Goal: Task Accomplishment & Management: Manage account settings

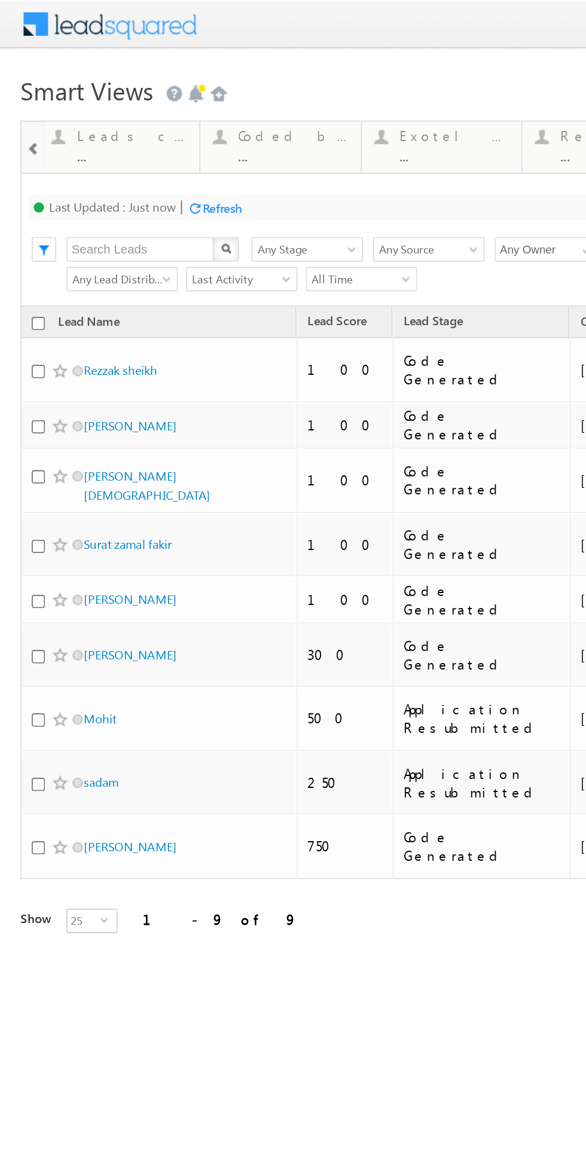
click at [25, 87] on div at bounding box center [20, 86] width 12 height 27
click at [26, 87] on div "Leads connected post coding ... Details" at bounding box center [71, 83] width 92 height 23
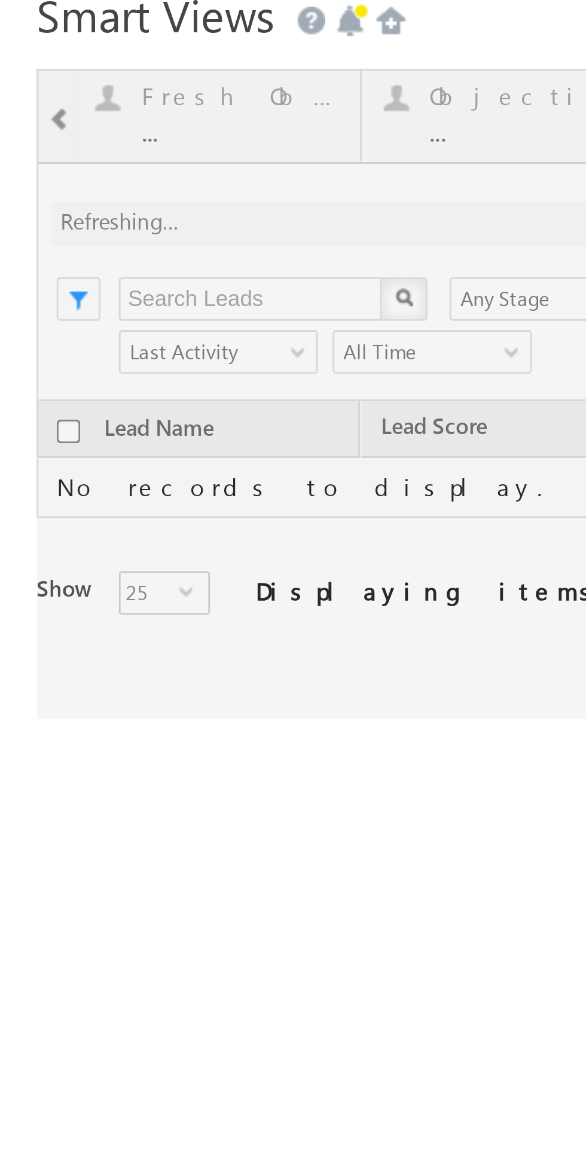
click at [22, 0] on div at bounding box center [277, 30] width 530 height 213
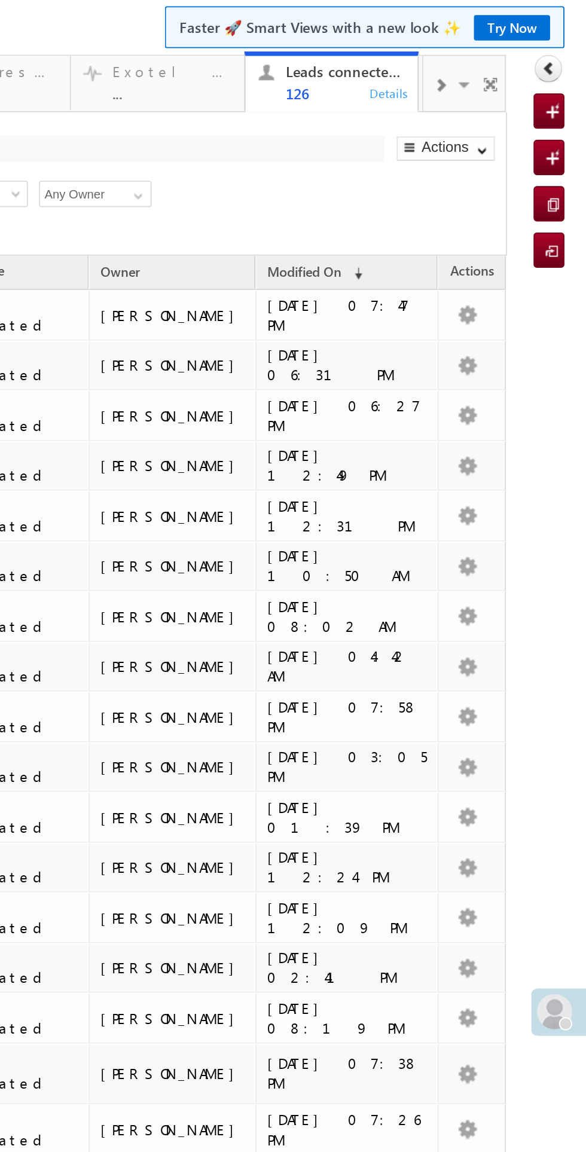
click at [14, 16] on span at bounding box center [11, 12] width 7 height 10
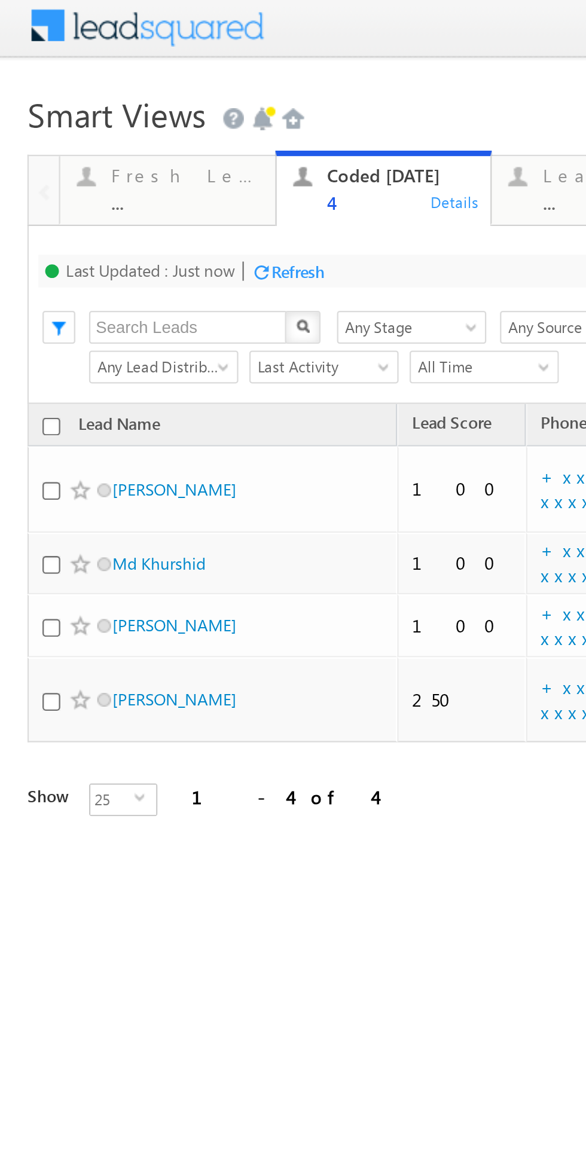
click at [65, 79] on div "Fresh Leads ..." at bounding box center [80, 77] width 65 height 23
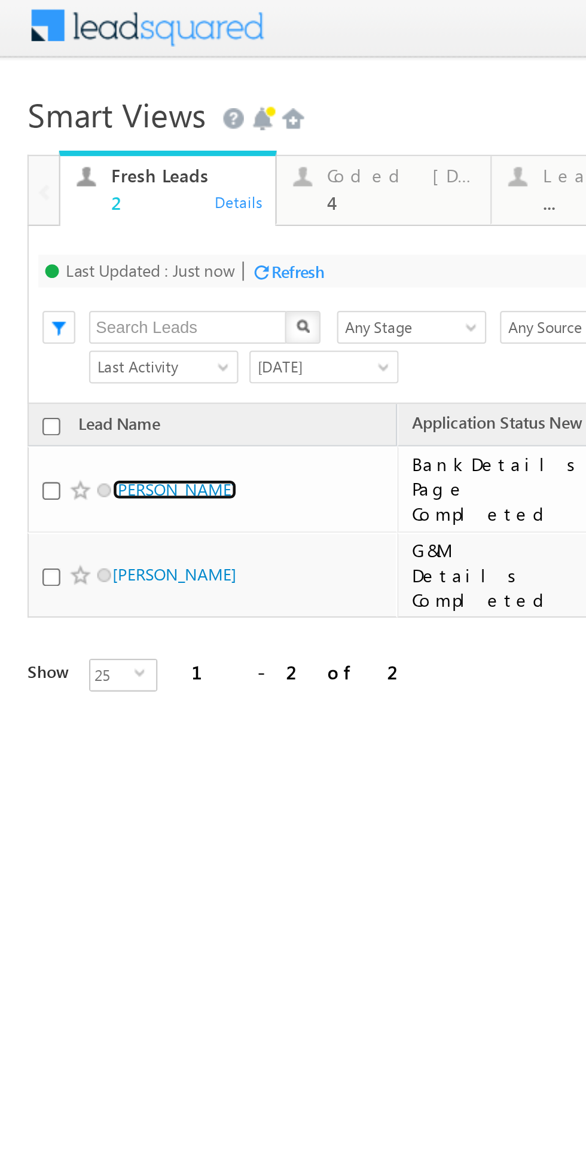
click at [75, 206] on link "Payal Sharma" at bounding box center [76, 210] width 54 height 9
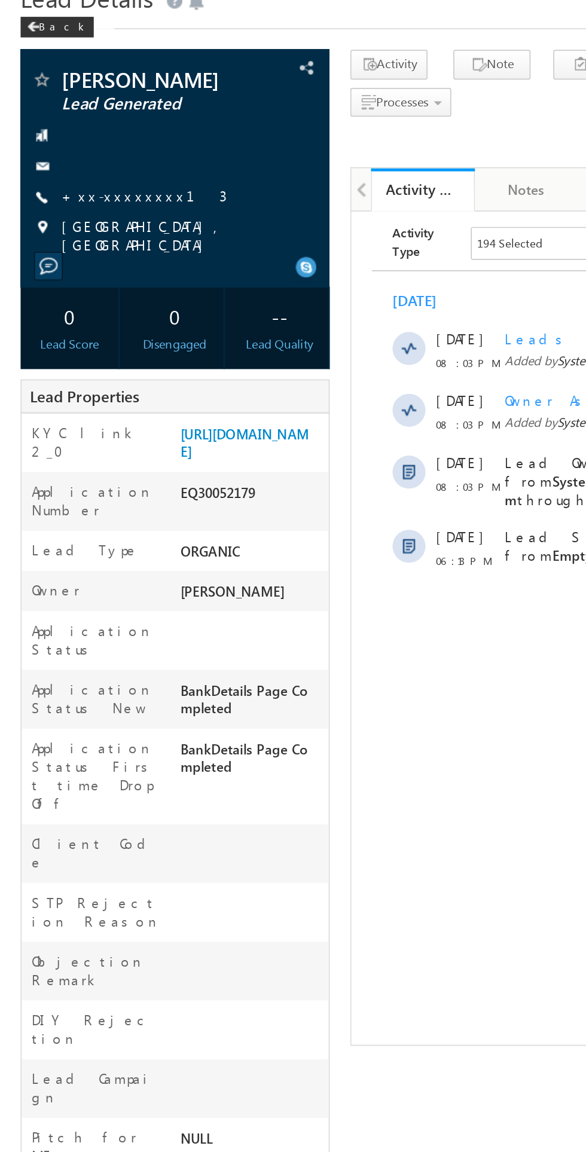
click at [75, 170] on link "+xx-xxxxxxxx13" at bounding box center [84, 168] width 96 height 10
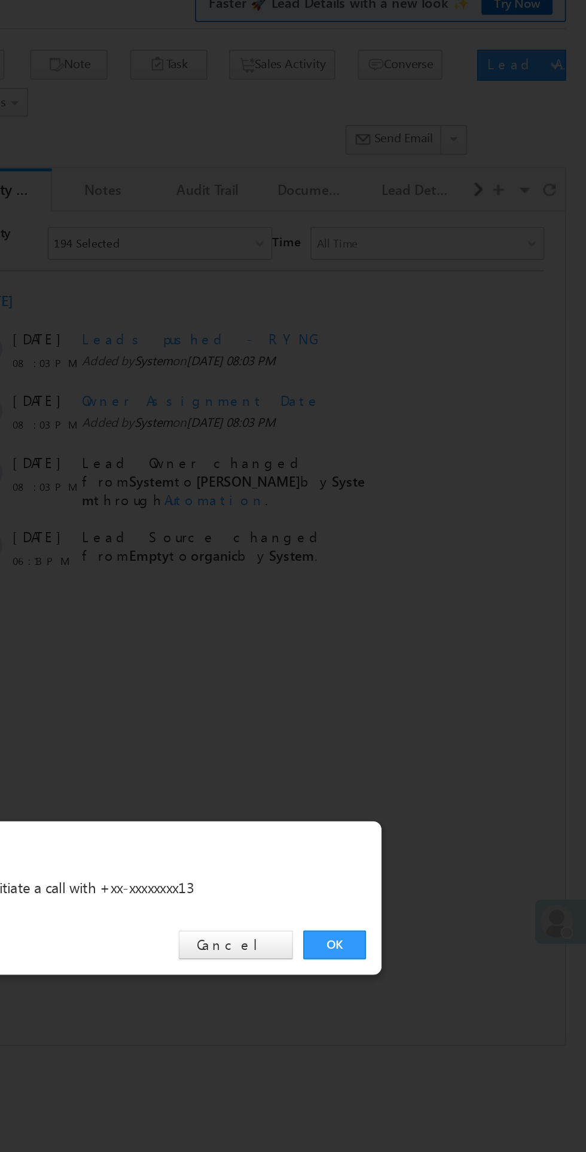
click at [440, 603] on link "OK" at bounding box center [440, 602] width 36 height 17
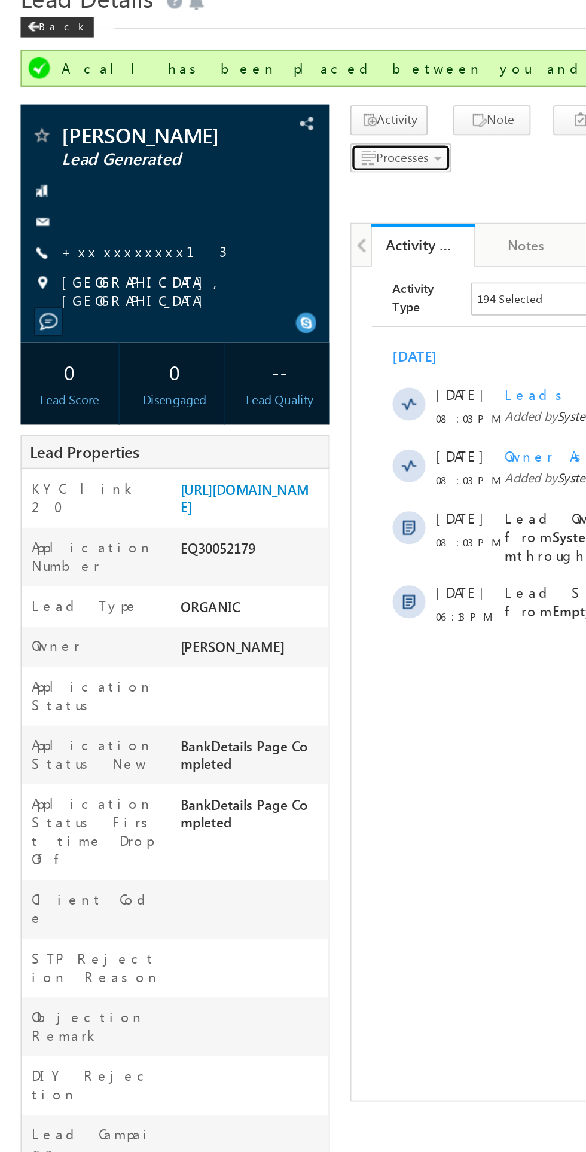
click at [239, 148] on span "Processes" at bounding box center [233, 145] width 31 height 9
click at [0, 0] on span "Not Eligible" at bounding box center [0, 0] width 0 height 0
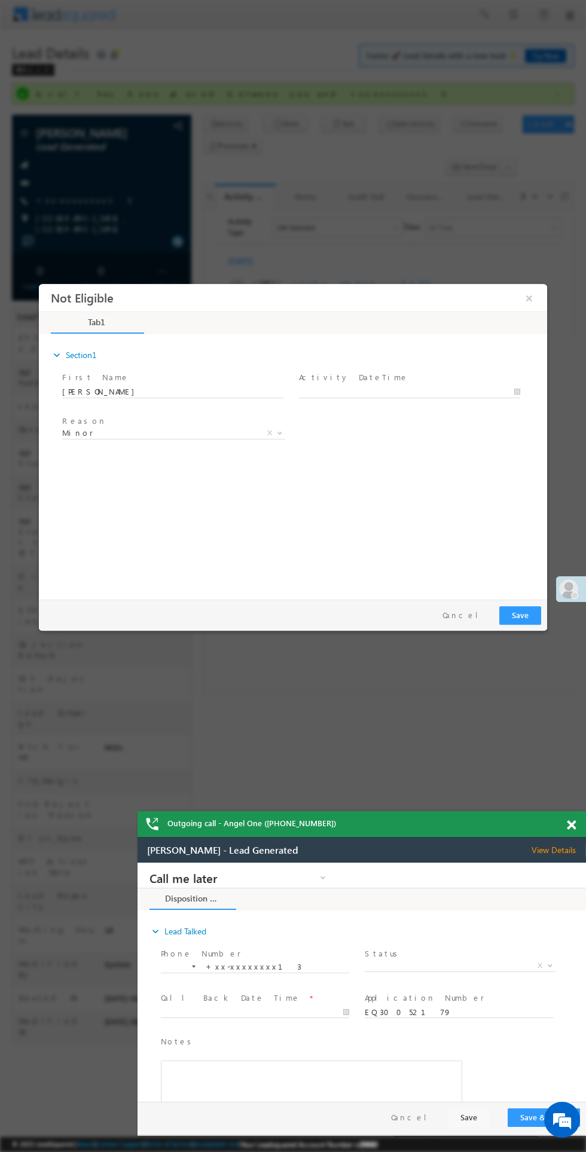
click at [191, 438] on span "Minor" at bounding box center [159, 433] width 194 height 11
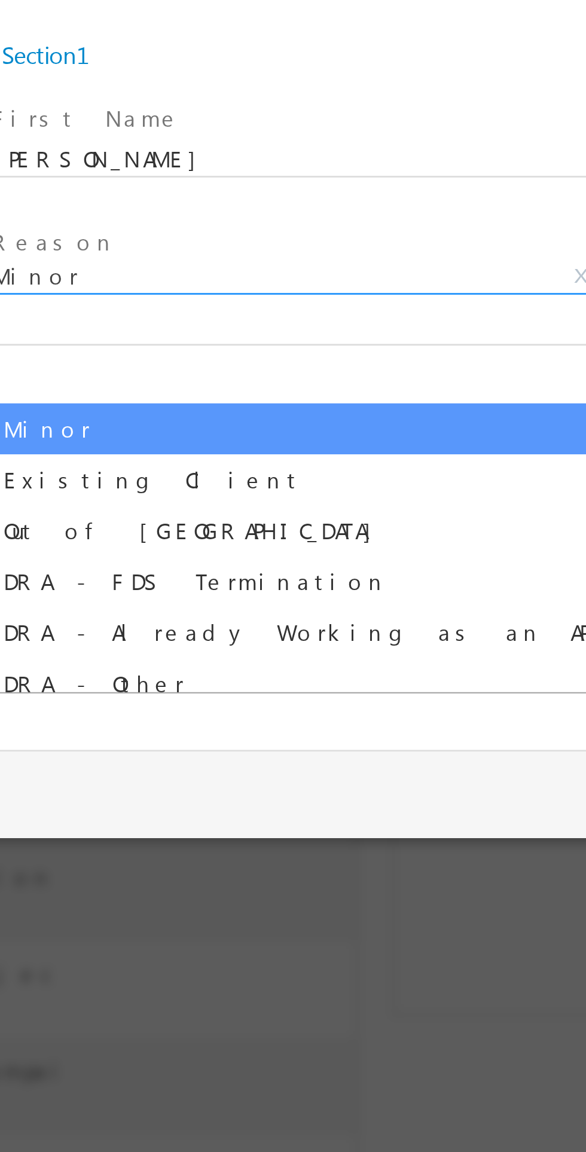
select select "Out of India"
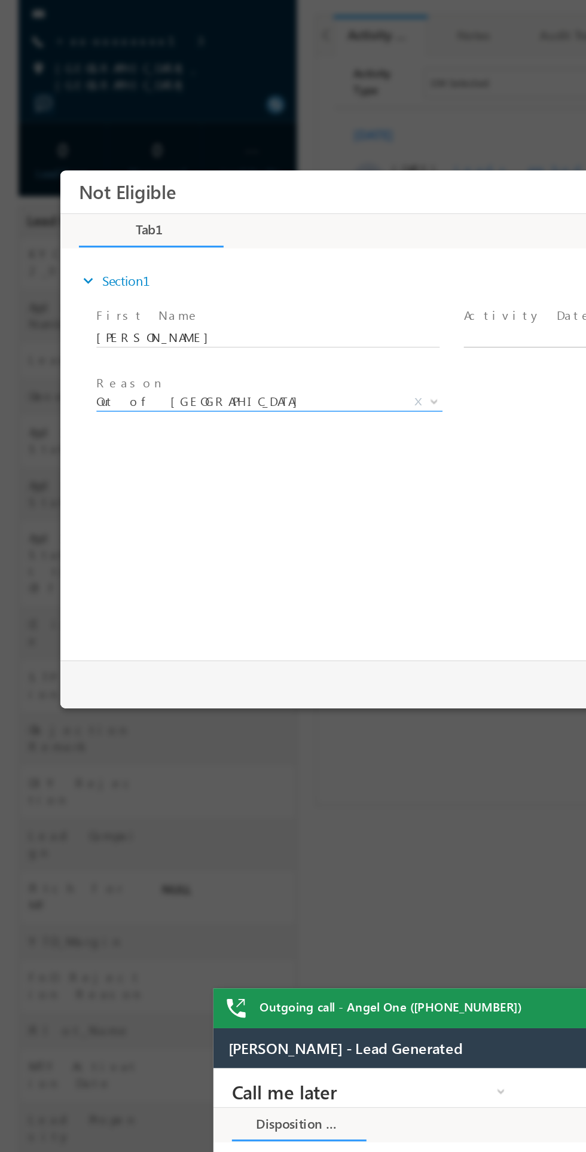
click at [356, 275] on body "Not Eligible ×" at bounding box center [314, 325] width 508 height 310
type input "10/05/25 11:59 PM"
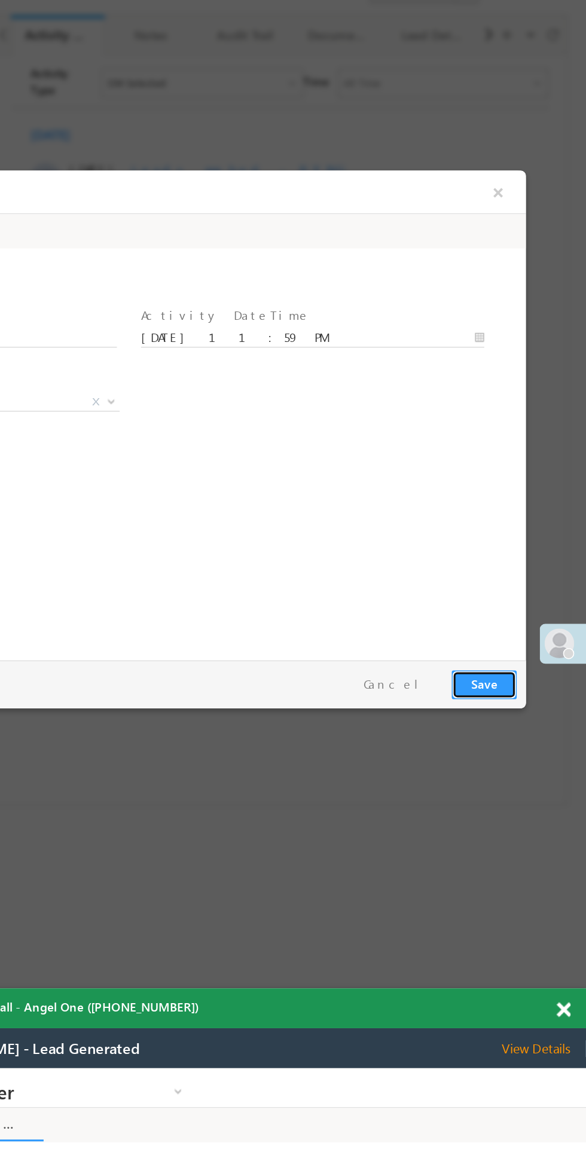
click at [218, 501] on button "Save" at bounding box center [219, 501] width 42 height 19
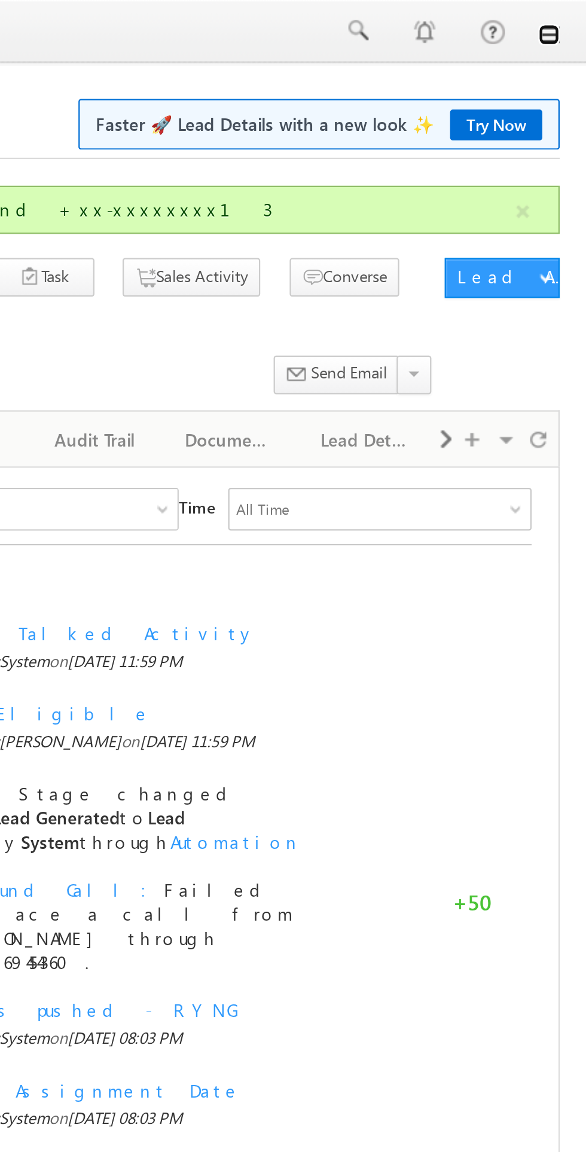
click at [573, 16] on link at bounding box center [570, 16] width 10 height 10
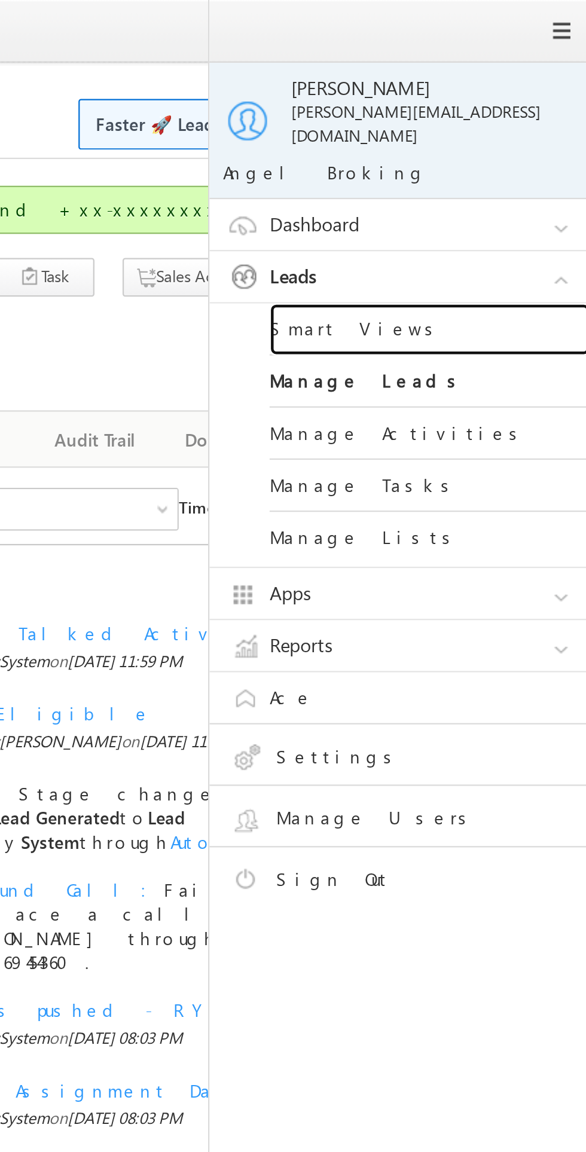
click at [486, 142] on link "Smart Views" at bounding box center [516, 147] width 144 height 23
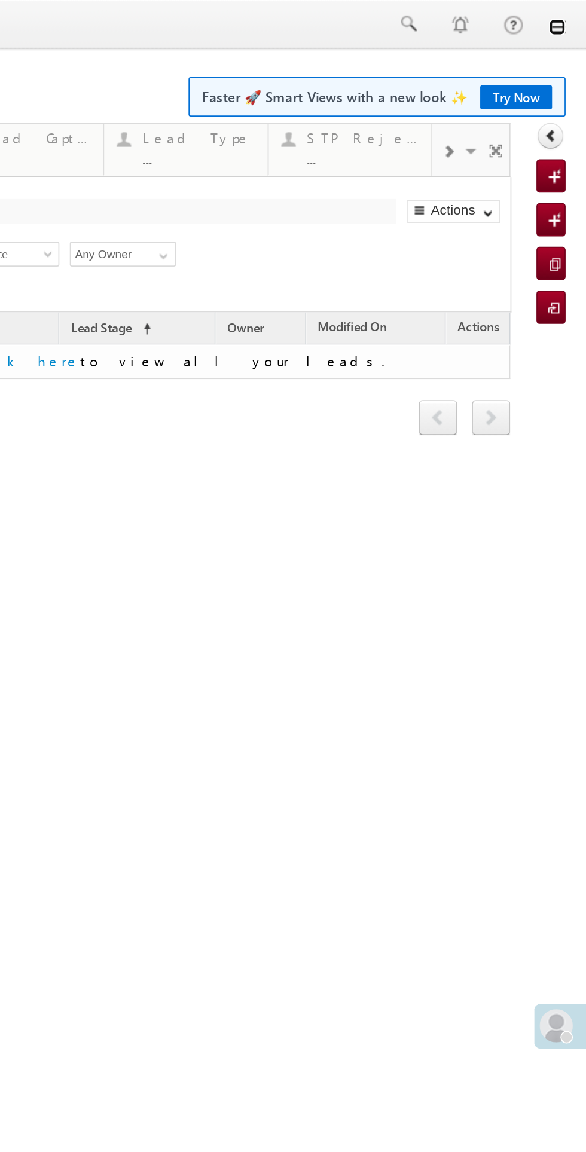
click at [138, 16] on link at bounding box center [135, 16] width 10 height 10
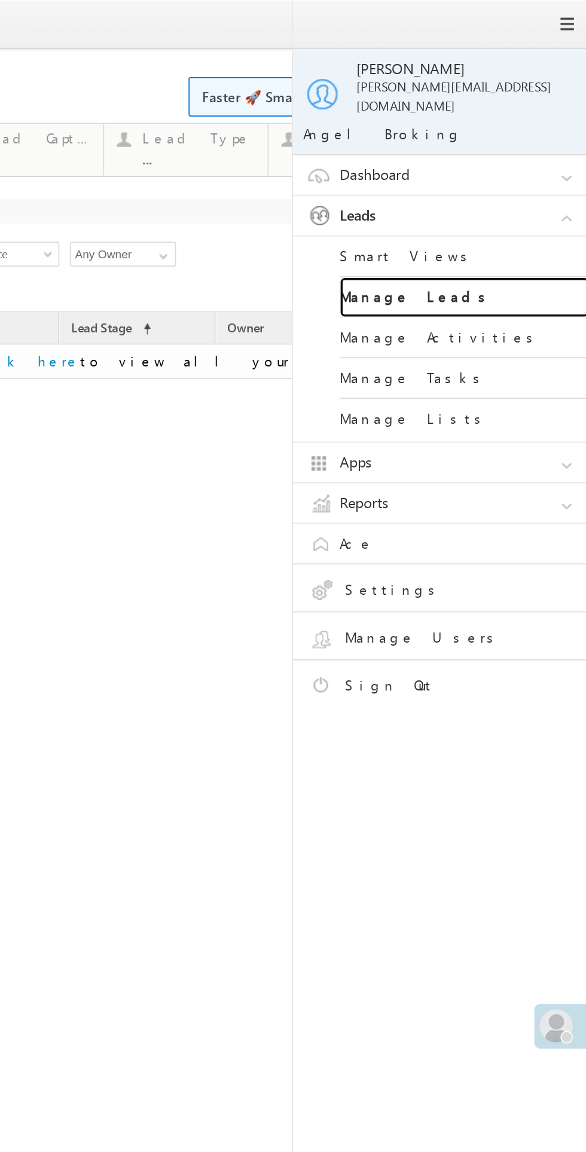
click at [60, 164] on link "Manage Leads" at bounding box center [82, 170] width 144 height 23
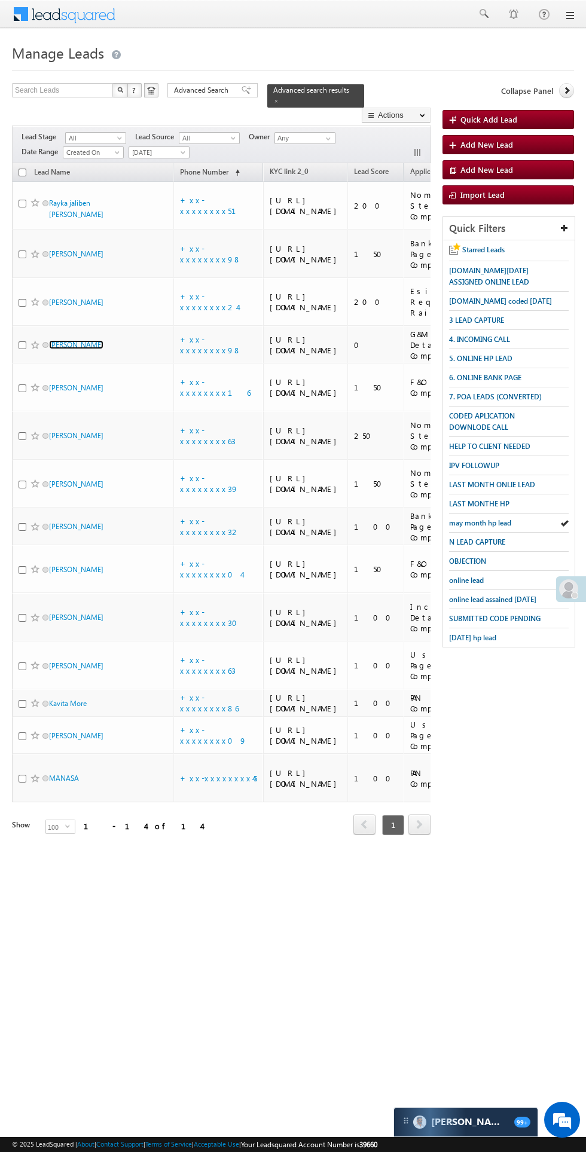
click at [86, 349] on link "[PERSON_NAME]" at bounding box center [76, 344] width 54 height 9
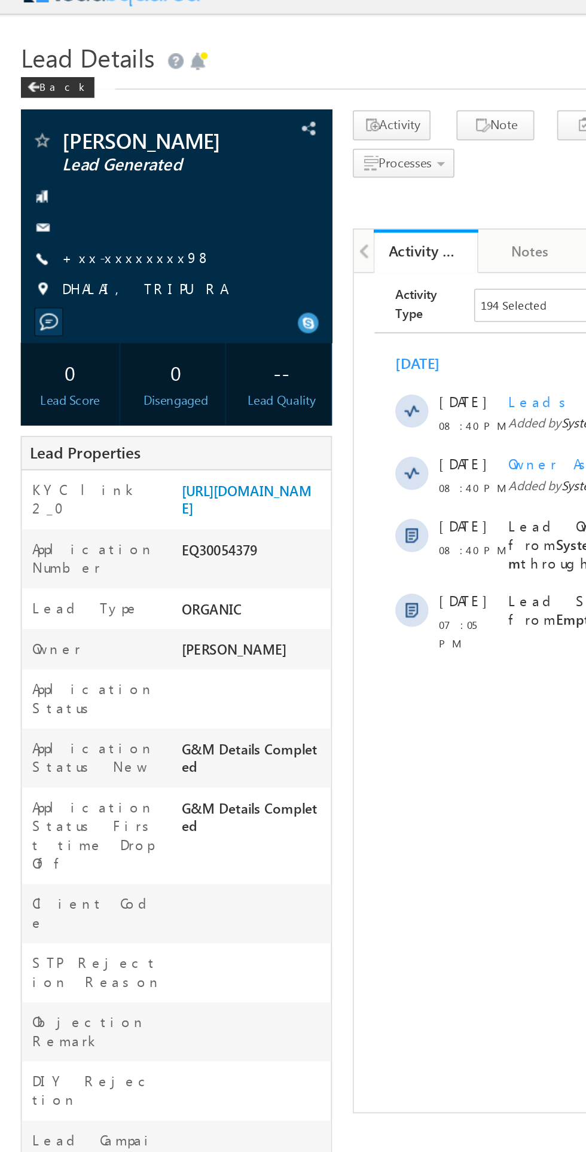
click at [83, 169] on link "+xx-xxxxxxxx98" at bounding box center [79, 168] width 86 height 10
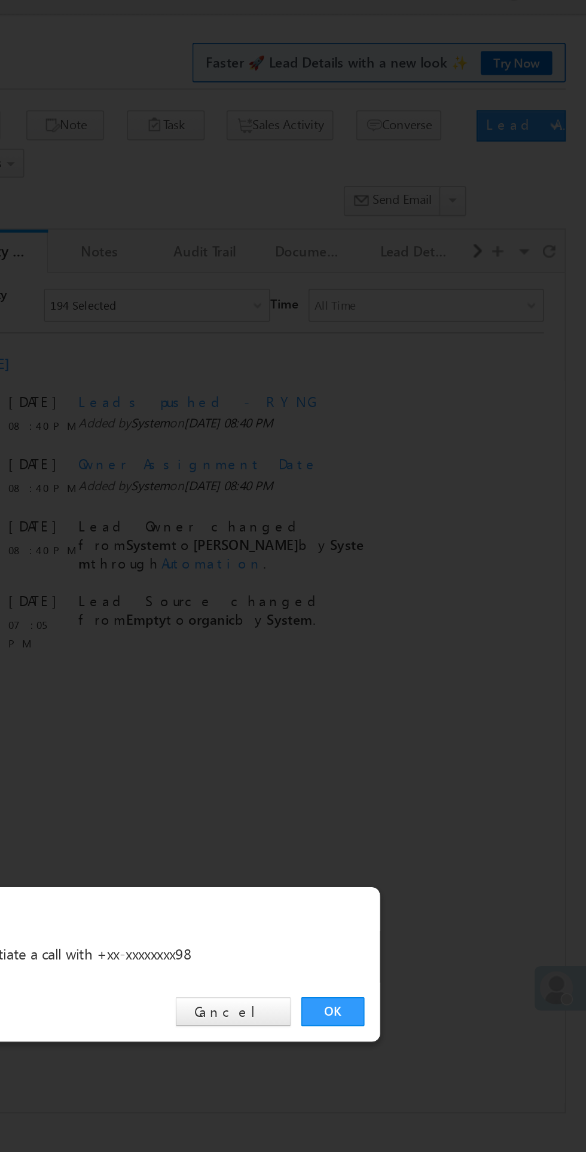
click at [432, 604] on link "OK" at bounding box center [440, 602] width 36 height 17
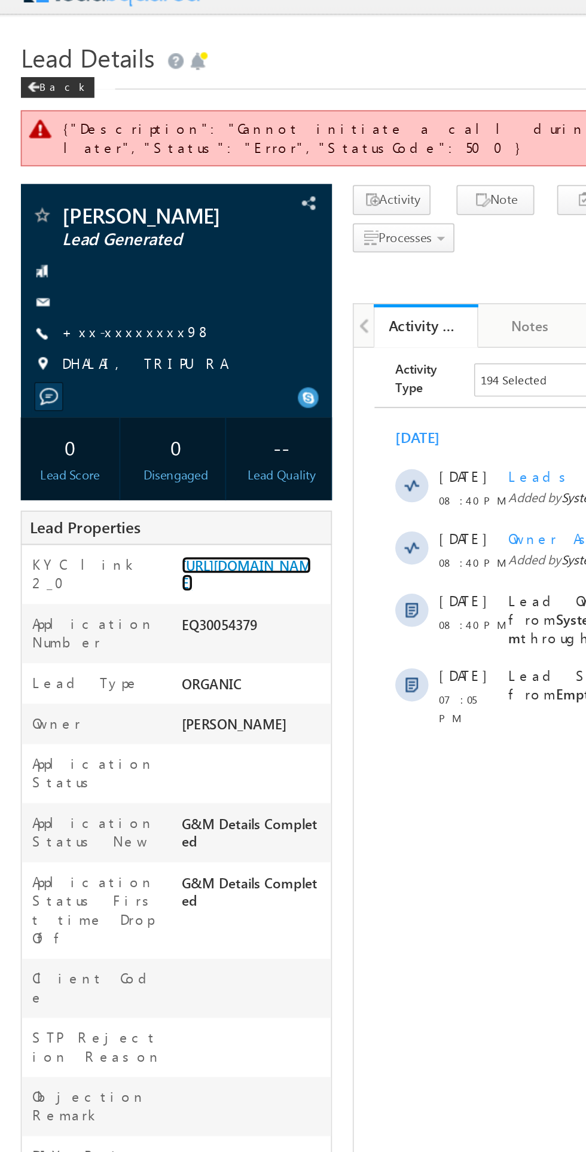
click at [131, 361] on link "[URL][DOMAIN_NAME]" at bounding box center [142, 350] width 75 height 20
